Goal: Find specific page/section: Find specific page/section

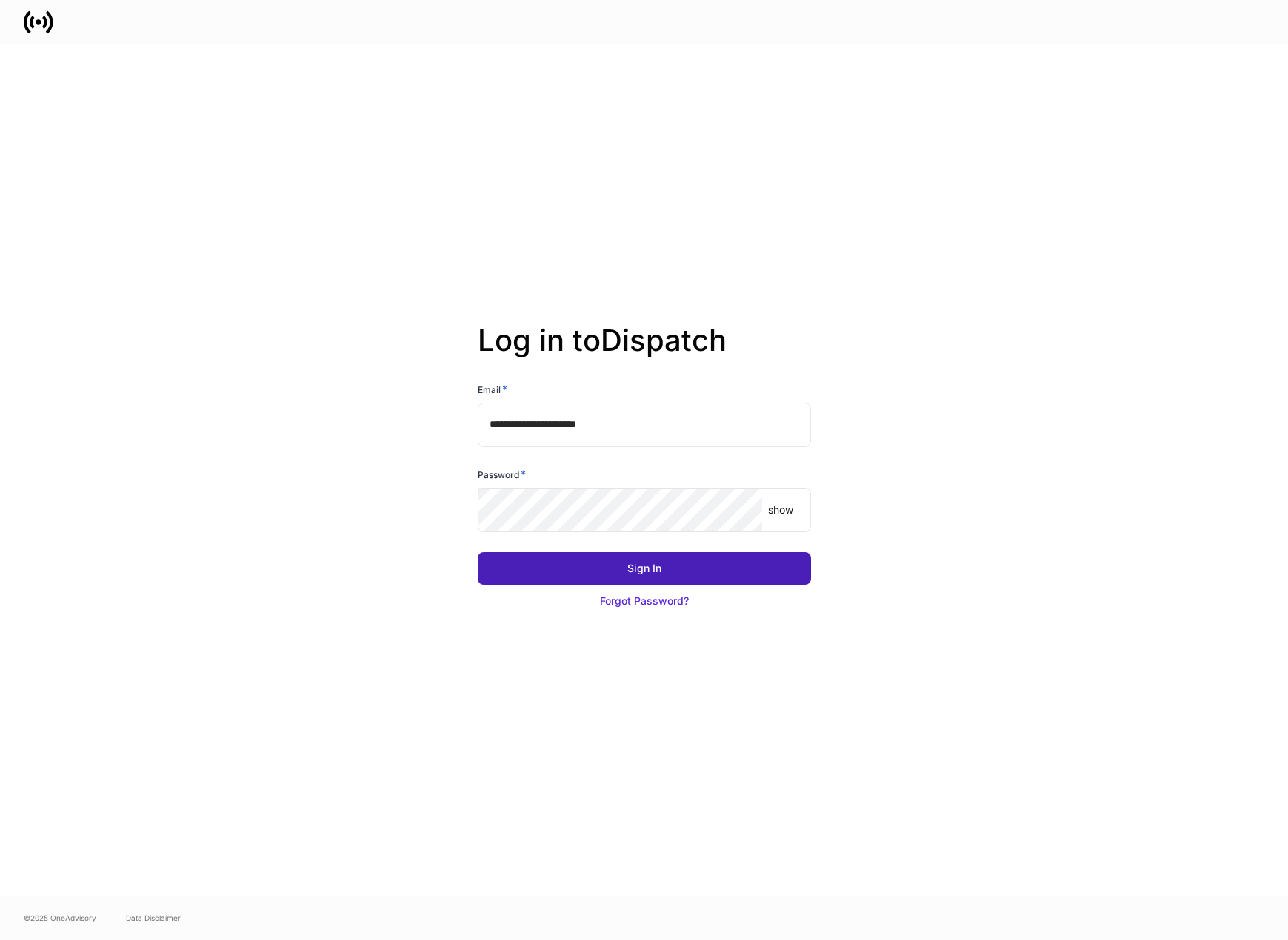
click at [651, 569] on div "Sign In" at bounding box center [644, 568] width 34 height 15
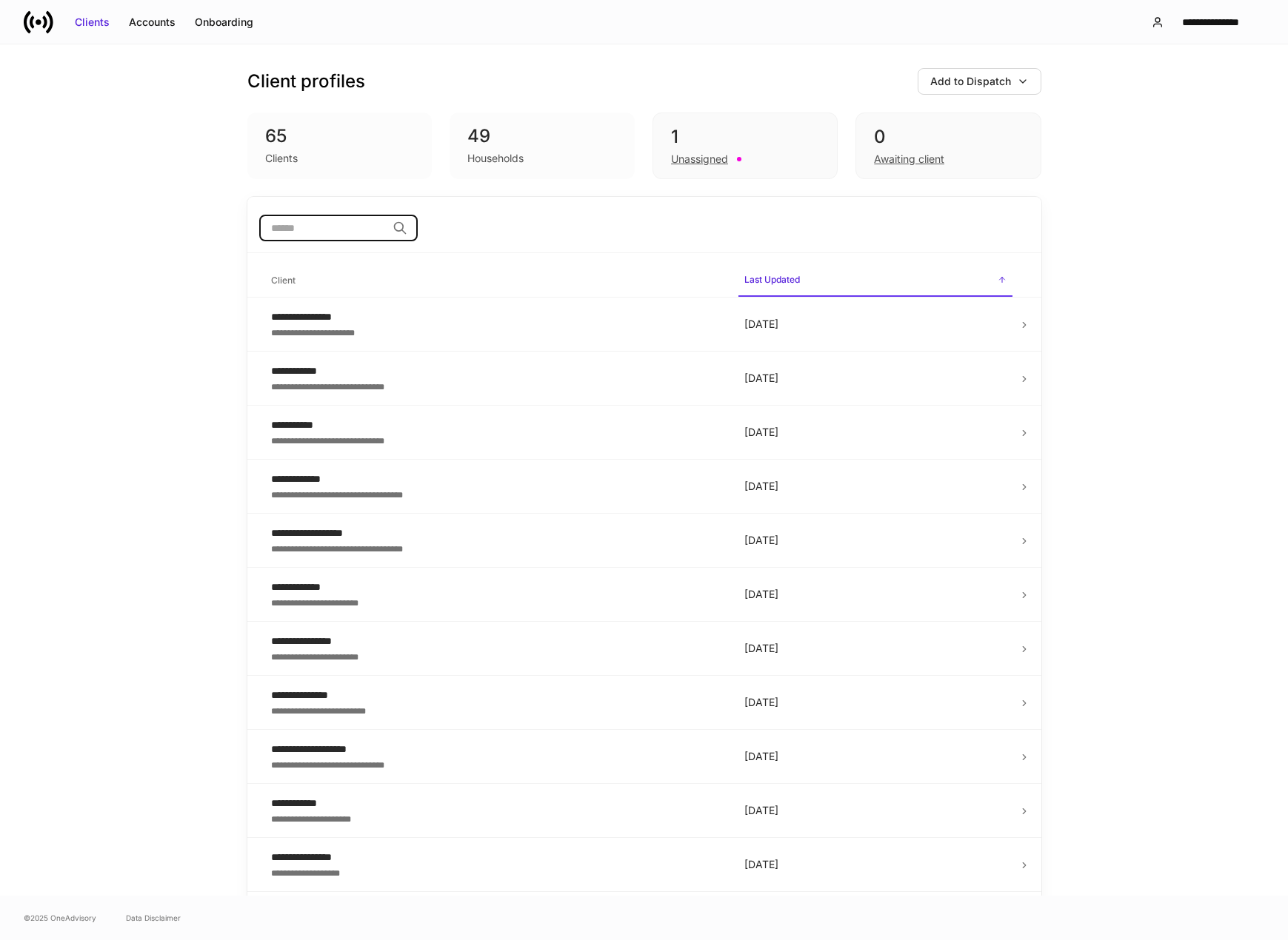
click at [300, 232] on input "search" at bounding box center [323, 227] width 128 height 27
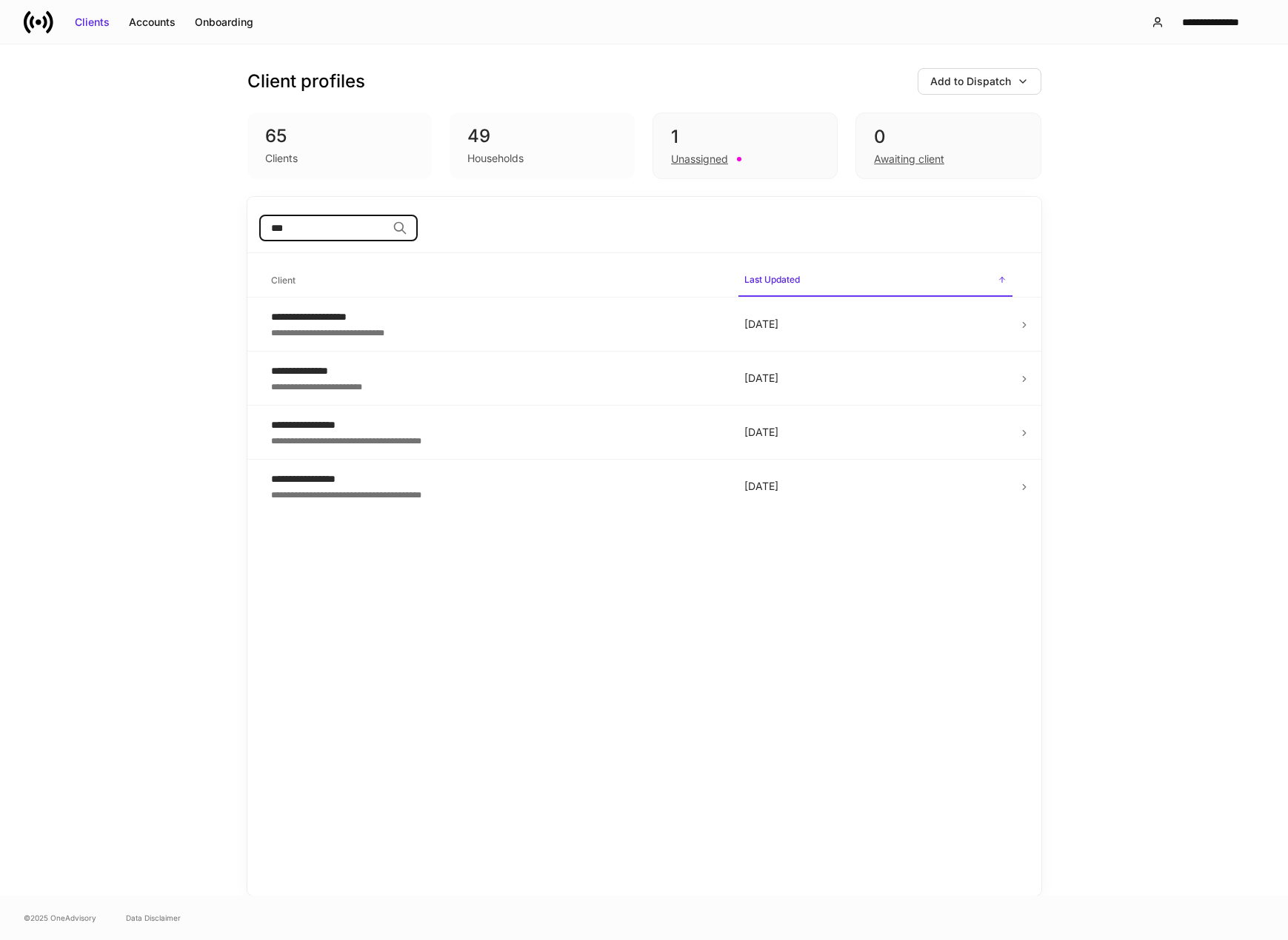
type input "***"
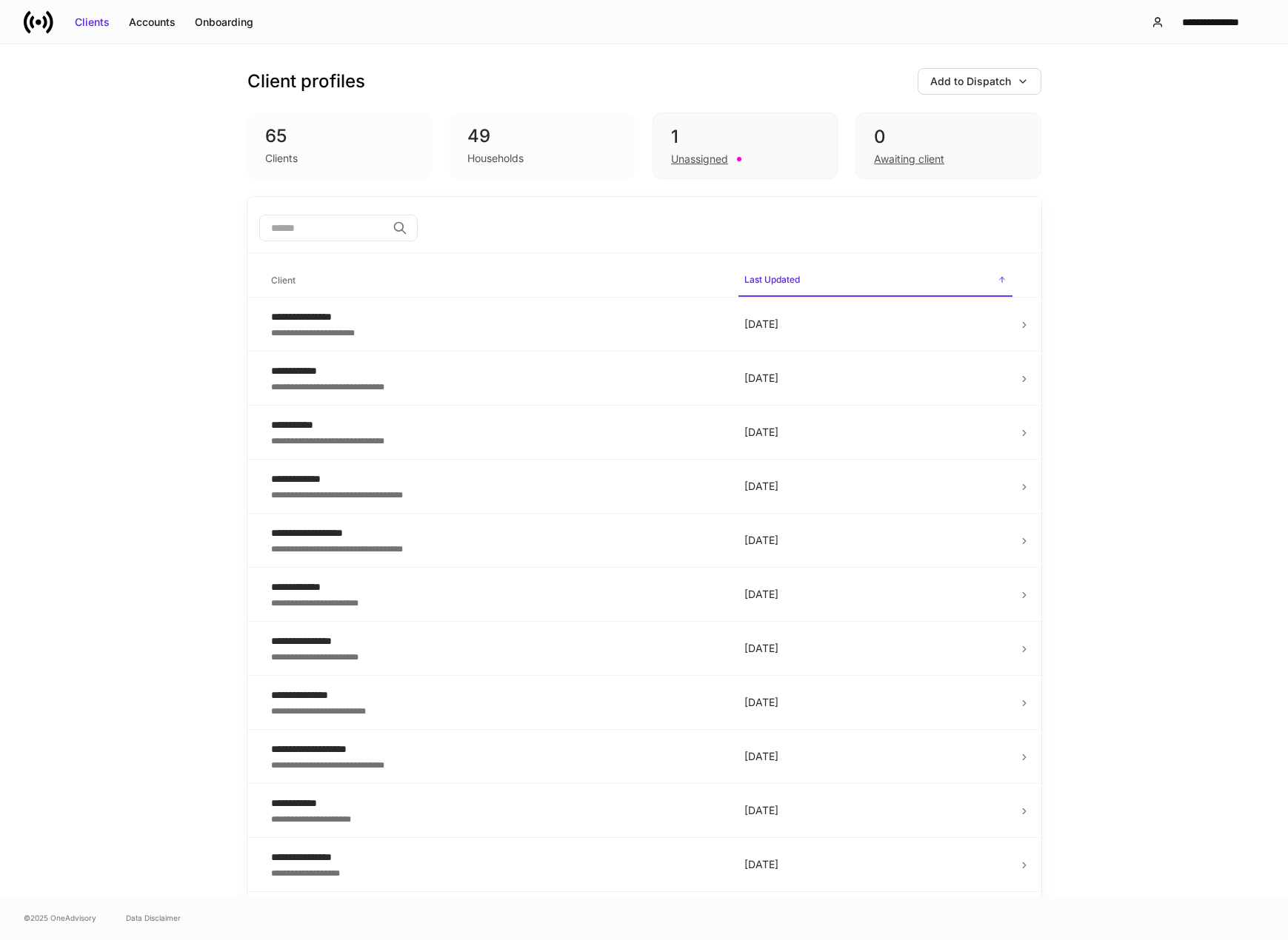
click at [275, 276] on h6 "Client" at bounding box center [283, 280] width 25 height 14
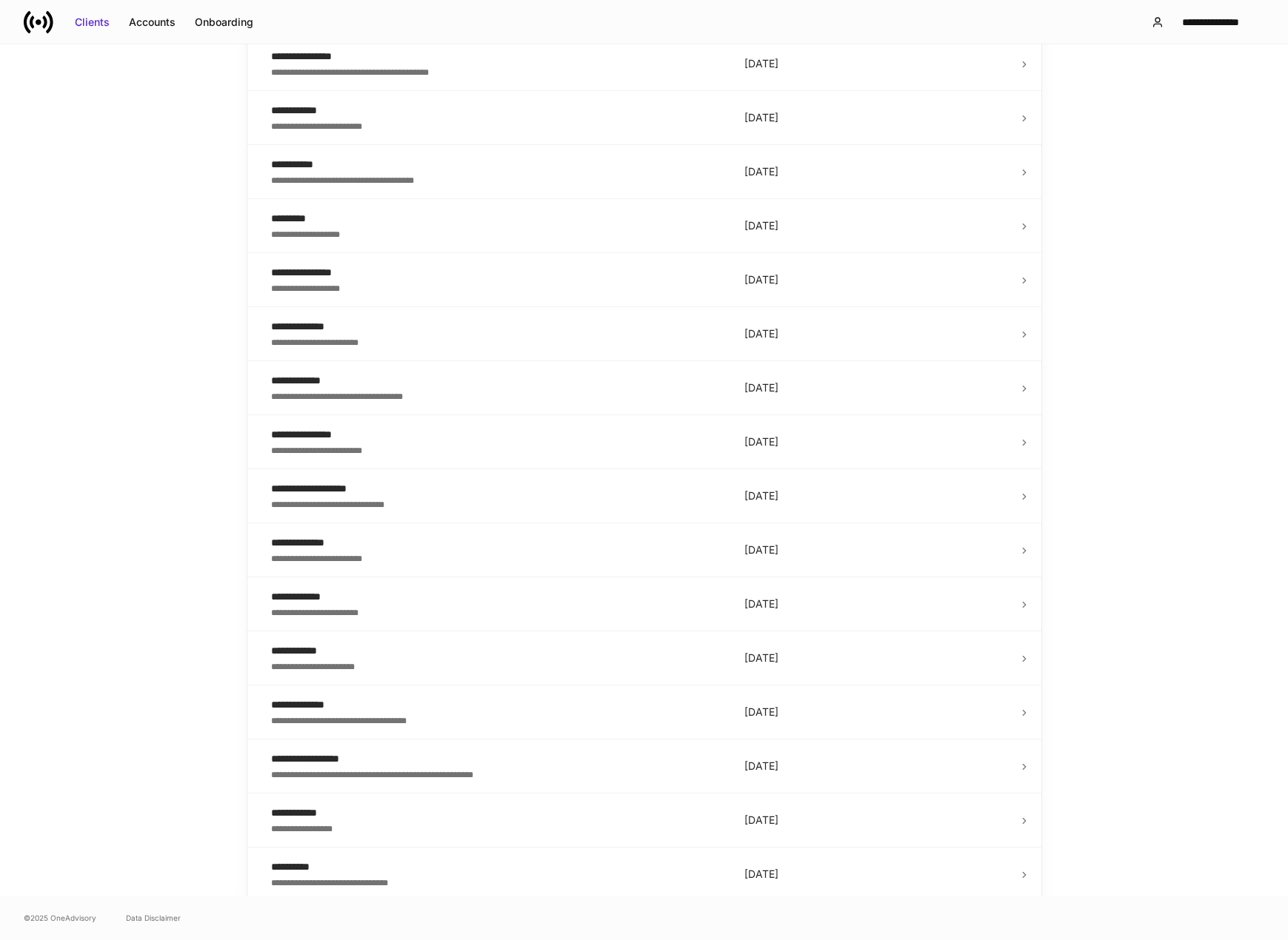
scroll to position [740, 0]
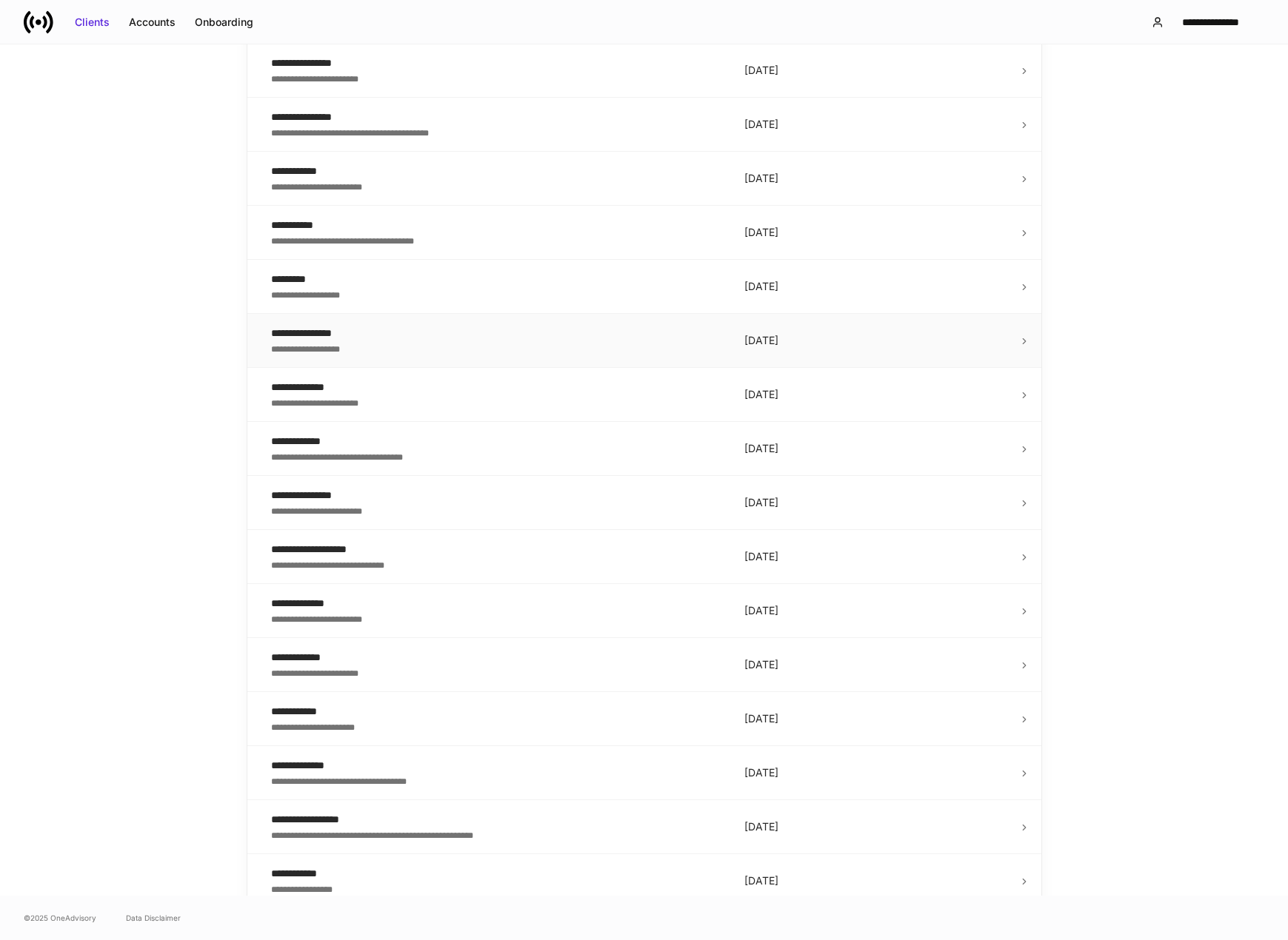
click at [331, 334] on div "**********" at bounding box center [496, 332] width 449 height 15
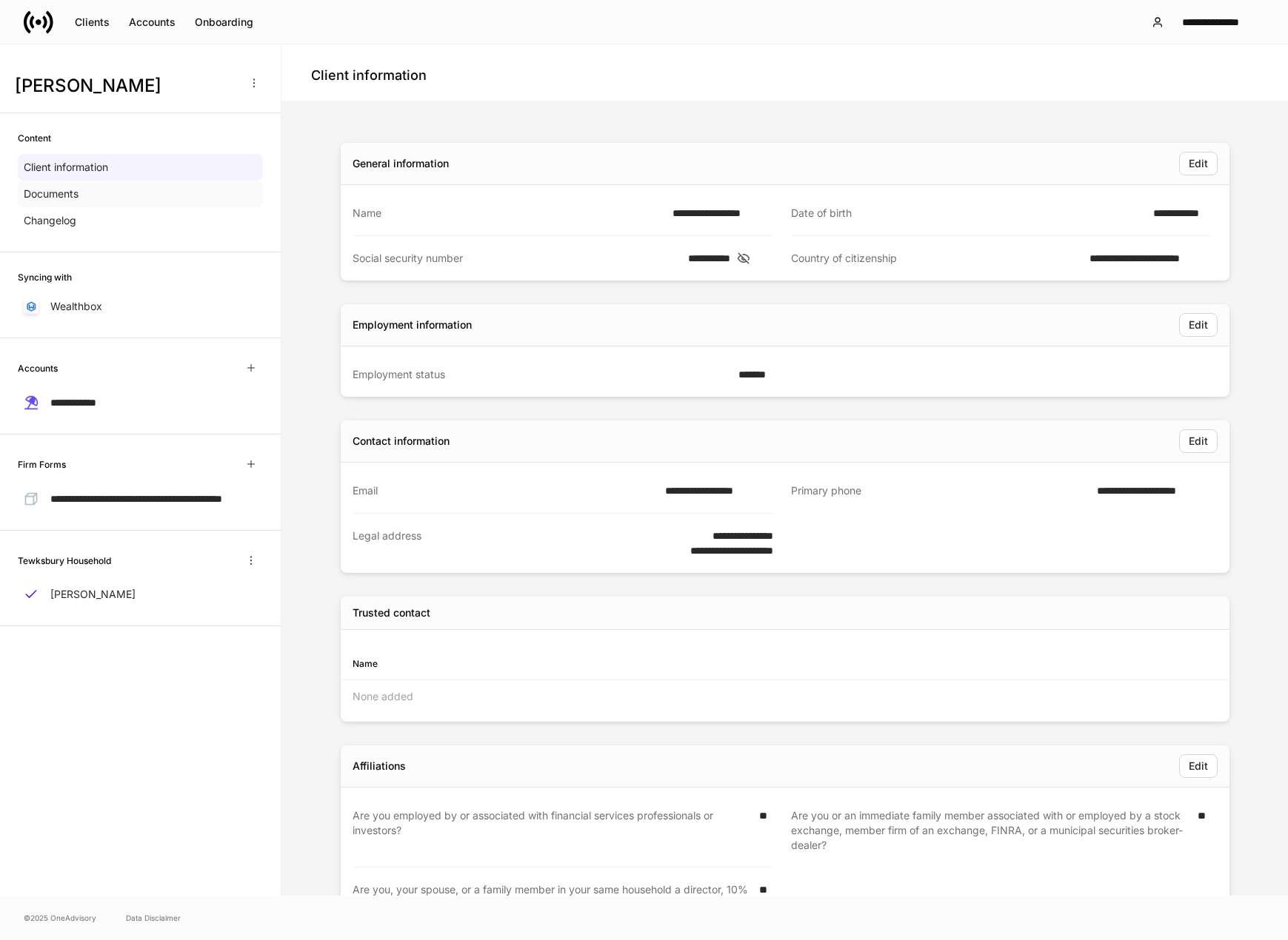
click at [63, 197] on p "Documents" at bounding box center [51, 194] width 55 height 15
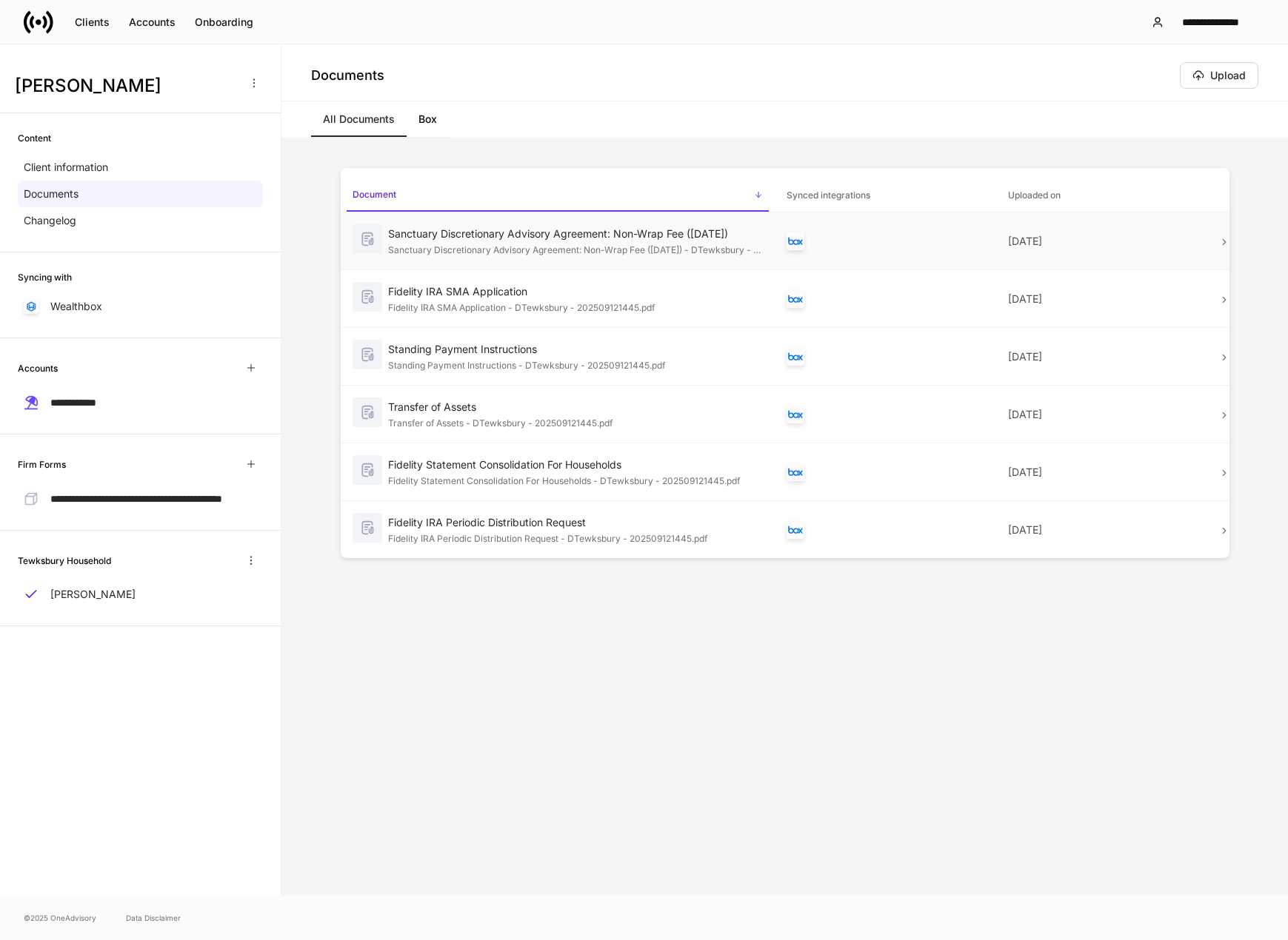
click at [506, 235] on div "Sanctuary Discretionary Advisory Agreement: Non-Wrap Fee ([DATE])" at bounding box center [575, 233] width 375 height 15
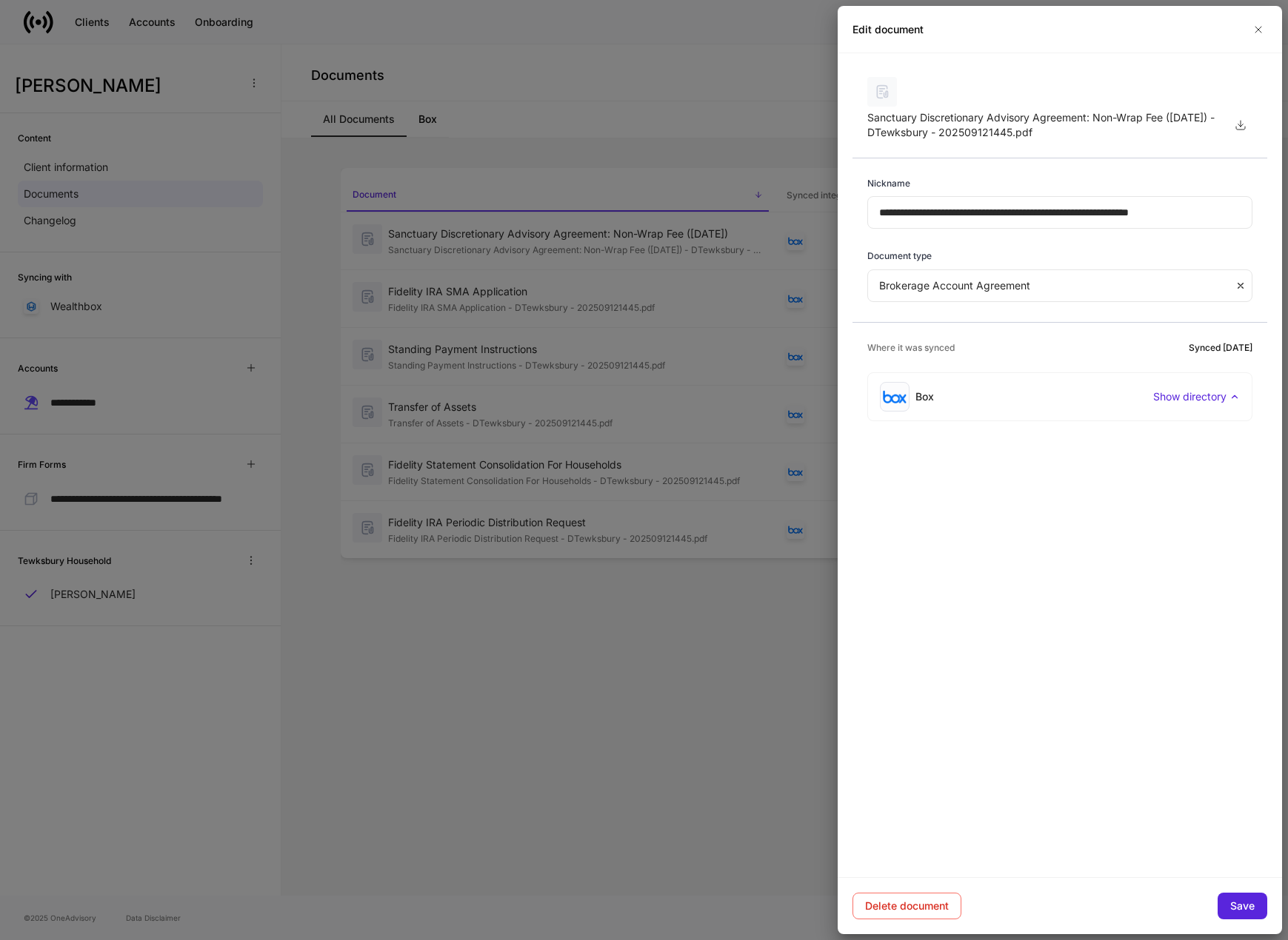
click at [1193, 395] on p "Show directory" at bounding box center [1190, 396] width 74 height 15
click at [966, 474] on p "[PERSON_NAME]" at bounding box center [966, 472] width 86 height 15
click at [1258, 29] on icon "button" at bounding box center [1259, 29] width 6 height 6
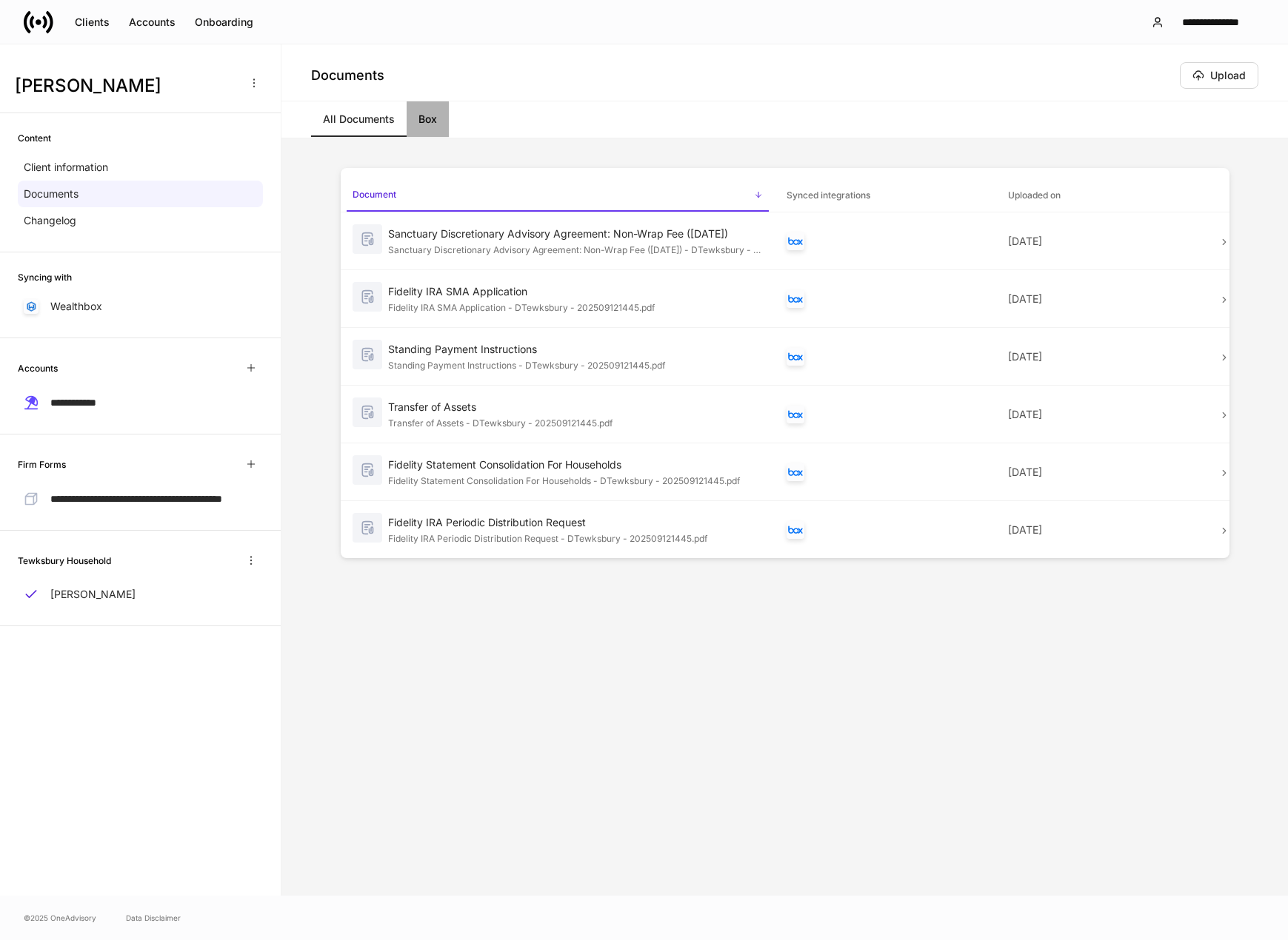
click at [429, 121] on link "Box" at bounding box center [427, 119] width 42 height 35
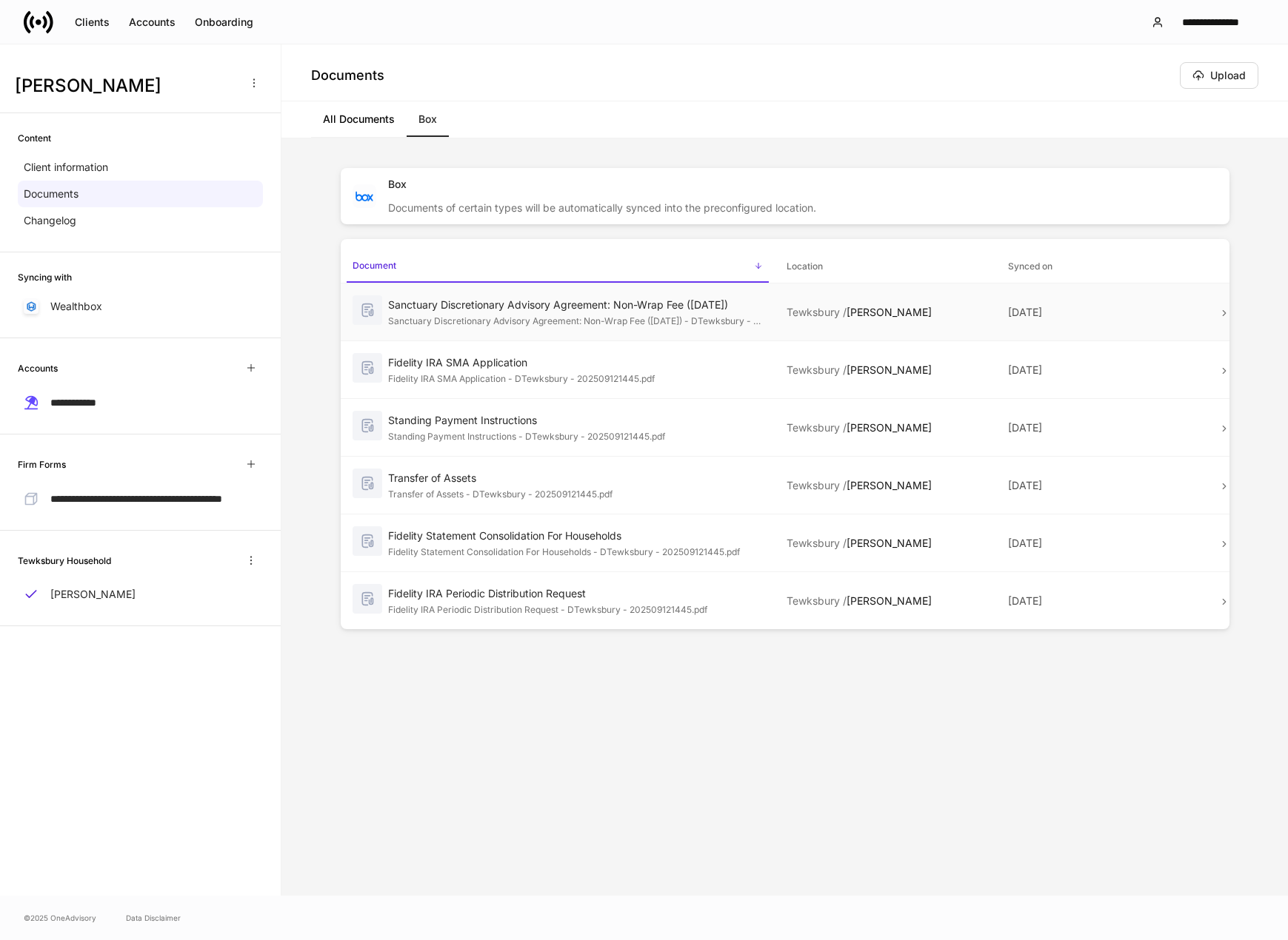
click at [592, 308] on div "Sanctuary Discretionary Advisory Agreement: Non-Wrap Fee ([DATE])" at bounding box center [575, 305] width 375 height 15
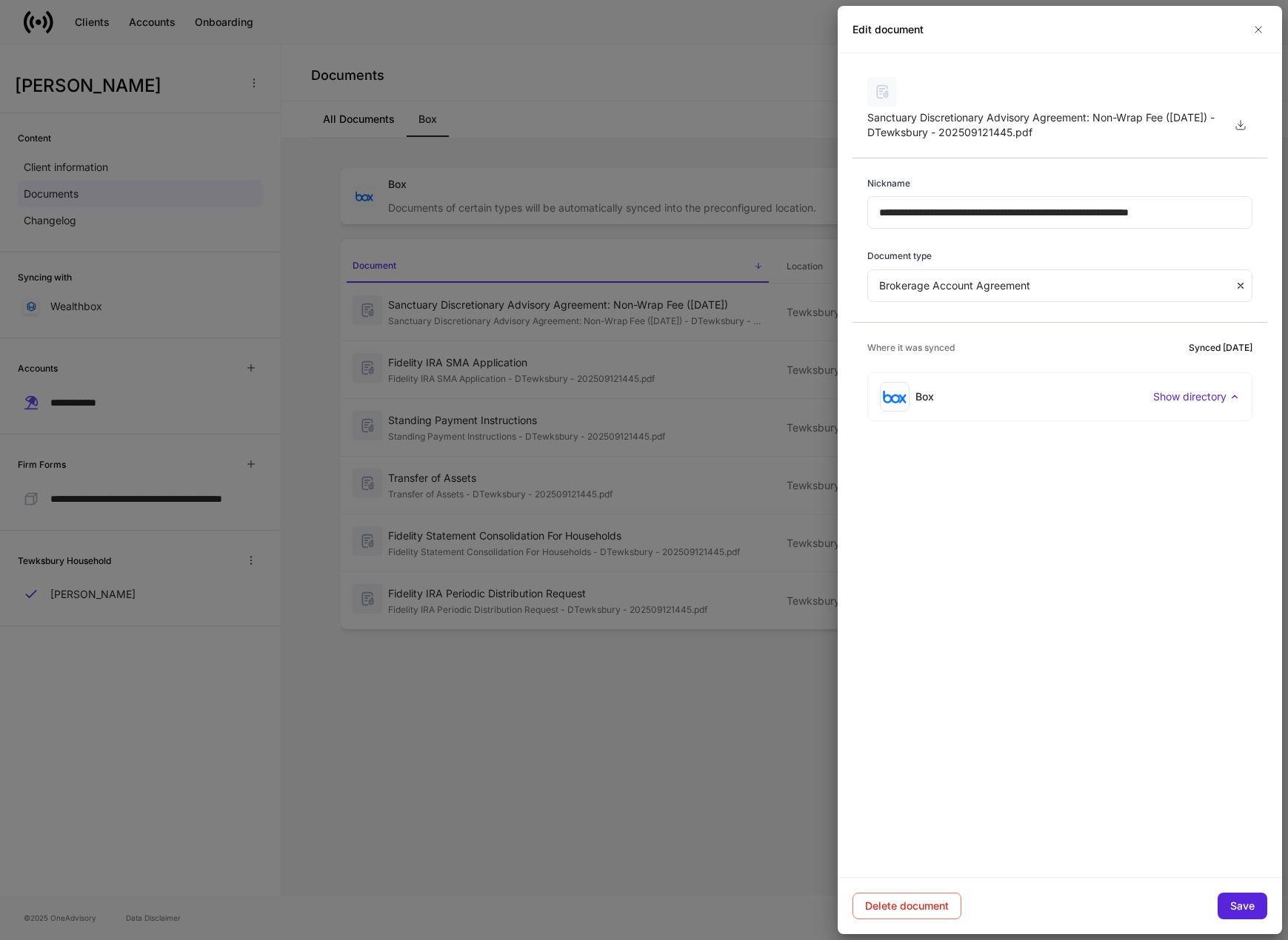
click at [1177, 394] on p "Show directory" at bounding box center [1190, 396] width 74 height 15
